Goal: Information Seeking & Learning: Check status

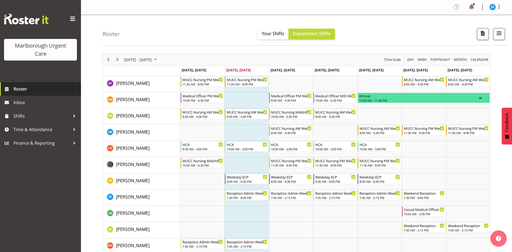
click at [18, 86] on span "Roster" at bounding box center [45, 89] width 65 height 8
click at [159, 58] on span "October 2025" at bounding box center [155, 59] width 6 height 7
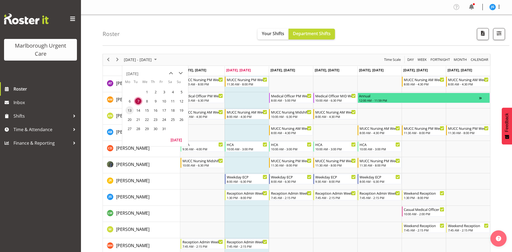
click at [130, 110] on span "13" at bounding box center [130, 110] width 8 height 8
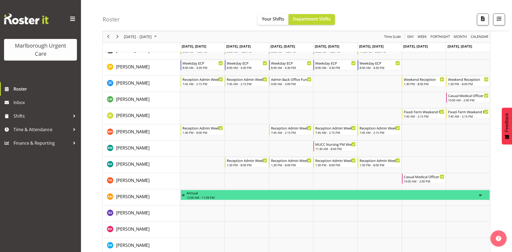
scroll to position [108, 0]
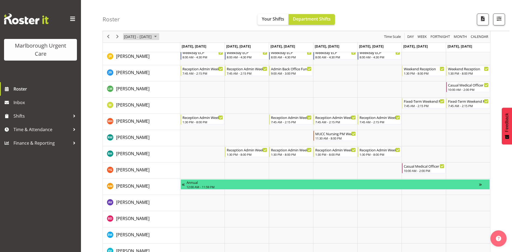
click at [159, 38] on span "October 2025" at bounding box center [155, 36] width 6 height 7
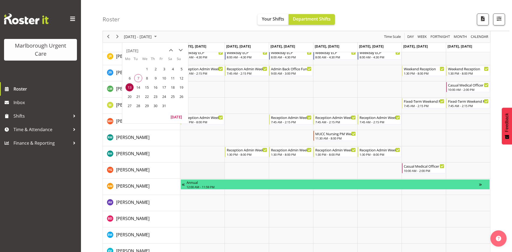
click at [208, 171] on td "Timeline Week of October 13, 2025" at bounding box center [202, 170] width 44 height 16
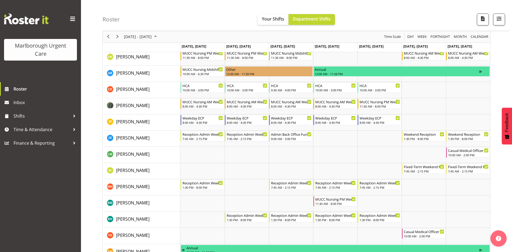
scroll to position [0, 0]
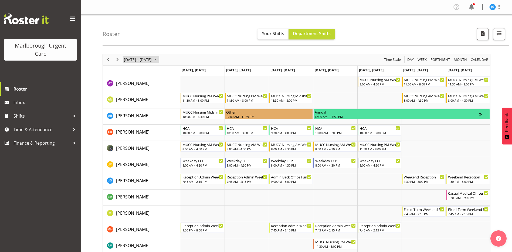
click at [159, 61] on span "October 2025" at bounding box center [155, 59] width 6 height 7
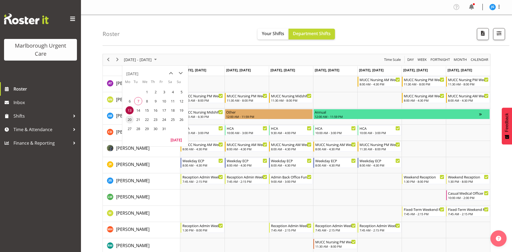
click at [130, 118] on span "20" at bounding box center [130, 119] width 8 height 8
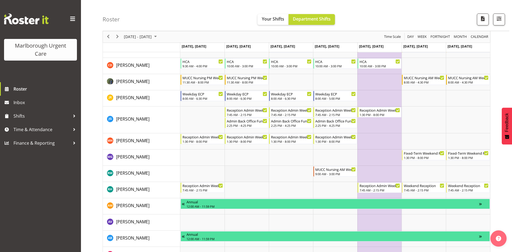
scroll to position [54, 0]
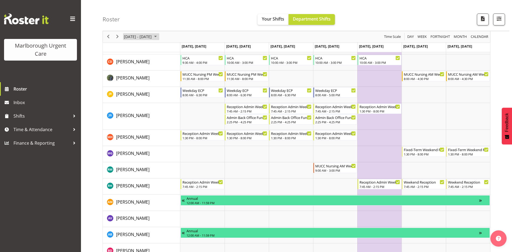
click at [159, 38] on span "October 2025" at bounding box center [155, 36] width 6 height 7
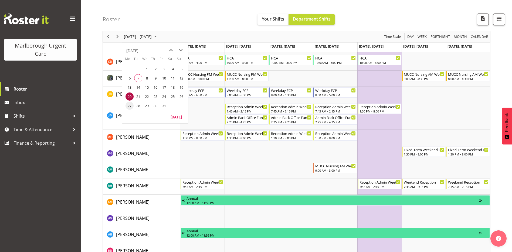
click at [131, 104] on span "27" at bounding box center [130, 105] width 8 height 8
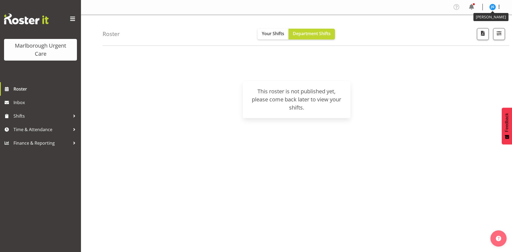
click at [493, 7] on img at bounding box center [492, 7] width 6 height 6
click at [471, 27] on link "Log Out" at bounding box center [477, 28] width 52 height 10
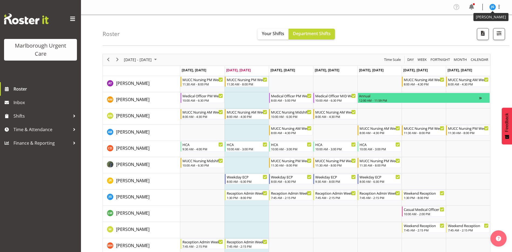
click at [493, 8] on img at bounding box center [492, 7] width 6 height 6
click at [473, 28] on link "Log Out" at bounding box center [477, 28] width 52 height 10
